Goal: Task Accomplishment & Management: Complete application form

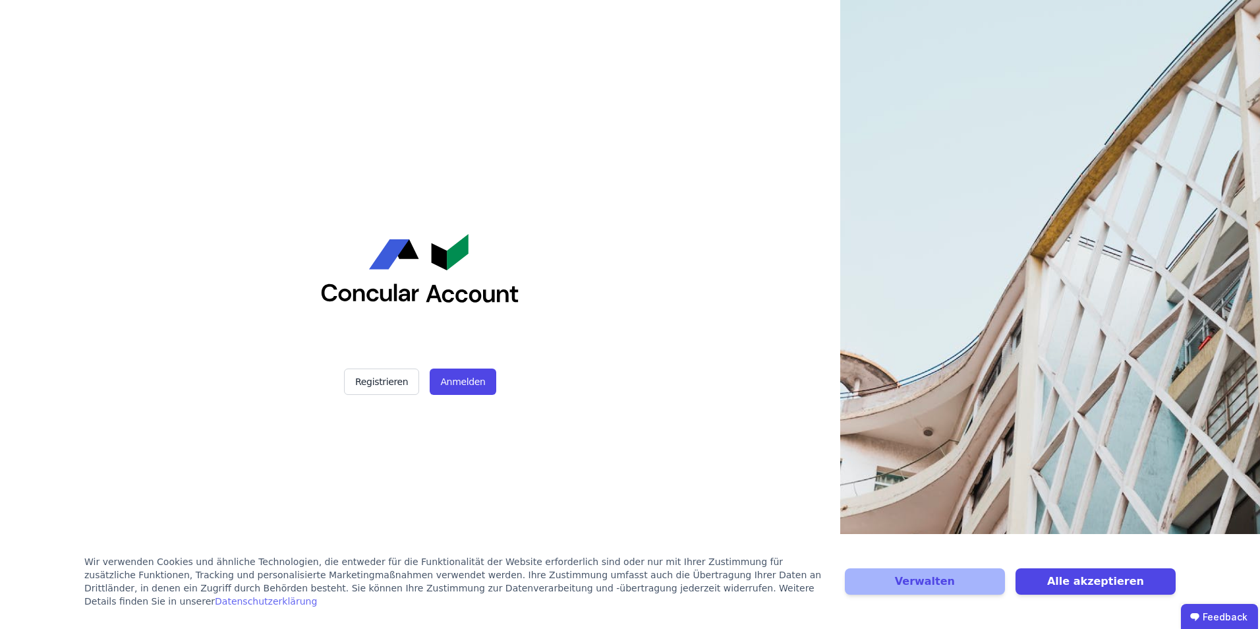
click at [671, 297] on div "Registrieren Anmelden" at bounding box center [420, 314] width 841 height 629
click at [1092, 576] on button "Alle akzeptieren" at bounding box center [1096, 581] width 160 height 26
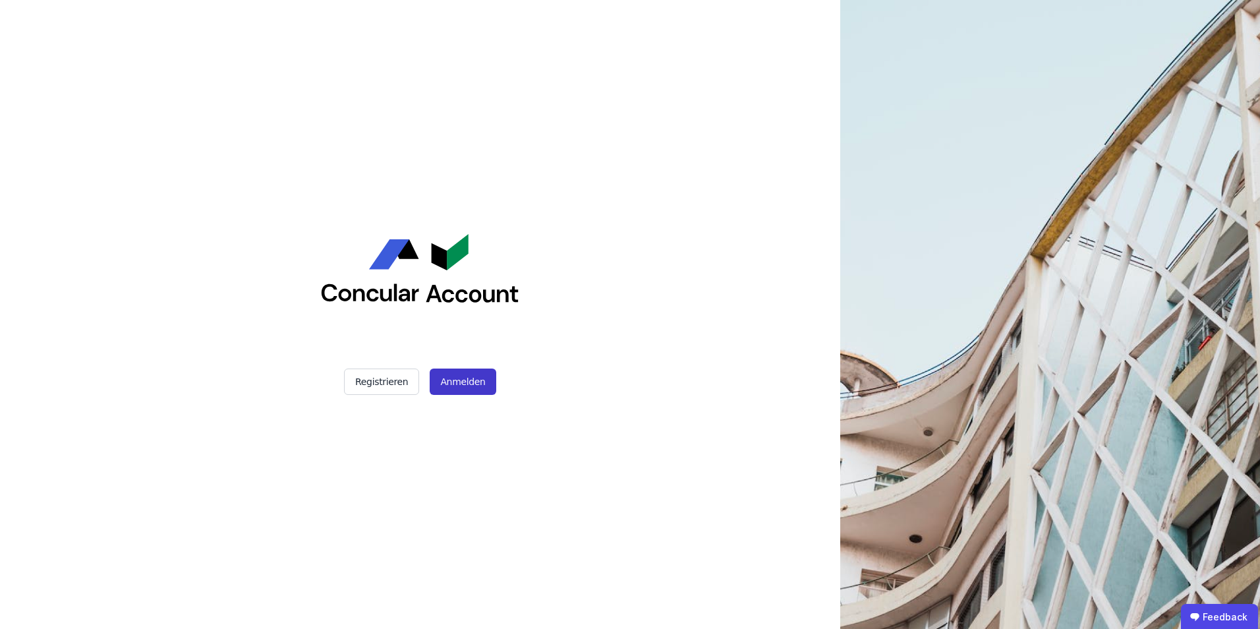
click at [467, 391] on button "Anmelden" at bounding box center [463, 382] width 66 height 26
click at [645, 320] on div "Registrieren Anmelden" at bounding box center [420, 314] width 841 height 629
